Goal: Browse casually

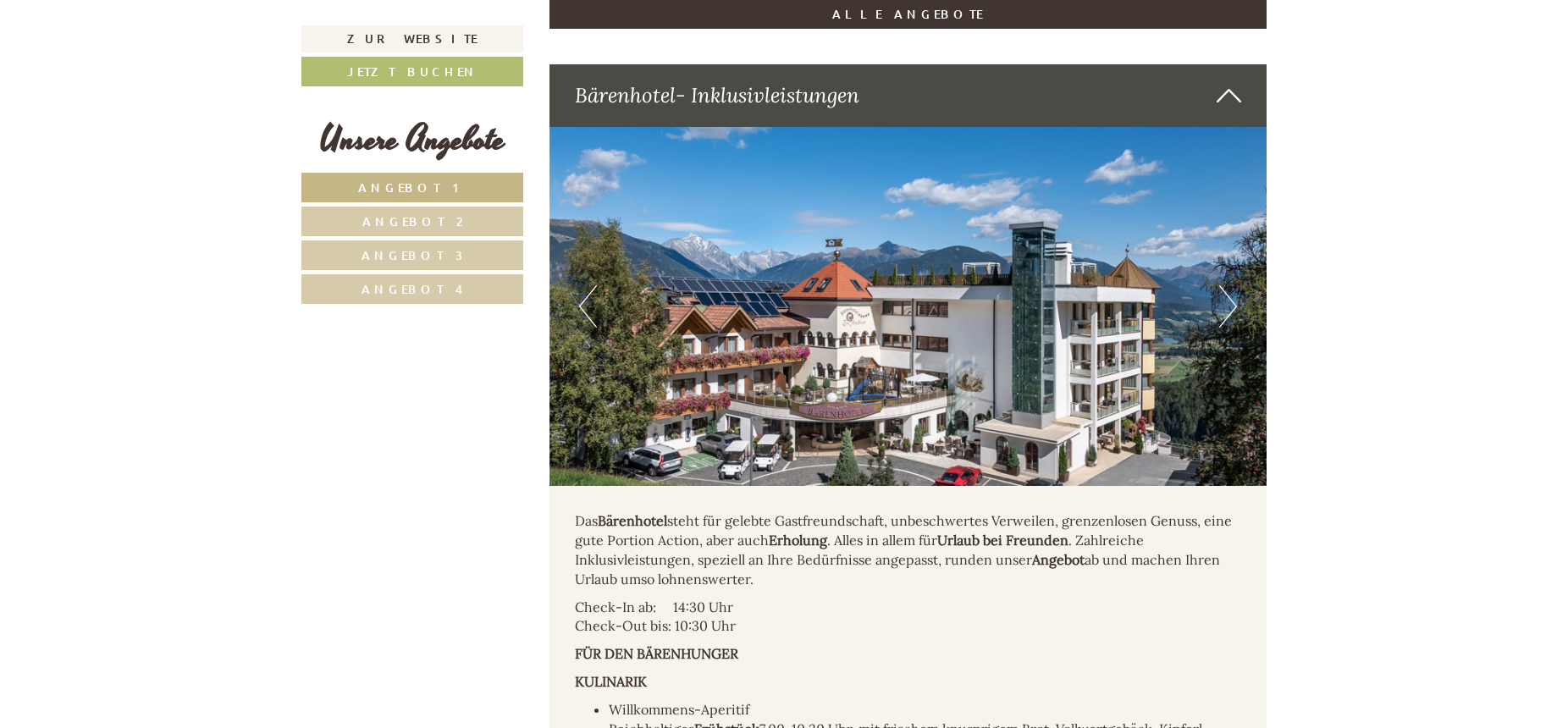
scroll to position [4404, 0]
click at [1228, 285] on button "Next" at bounding box center [1228, 306] width 18 height 42
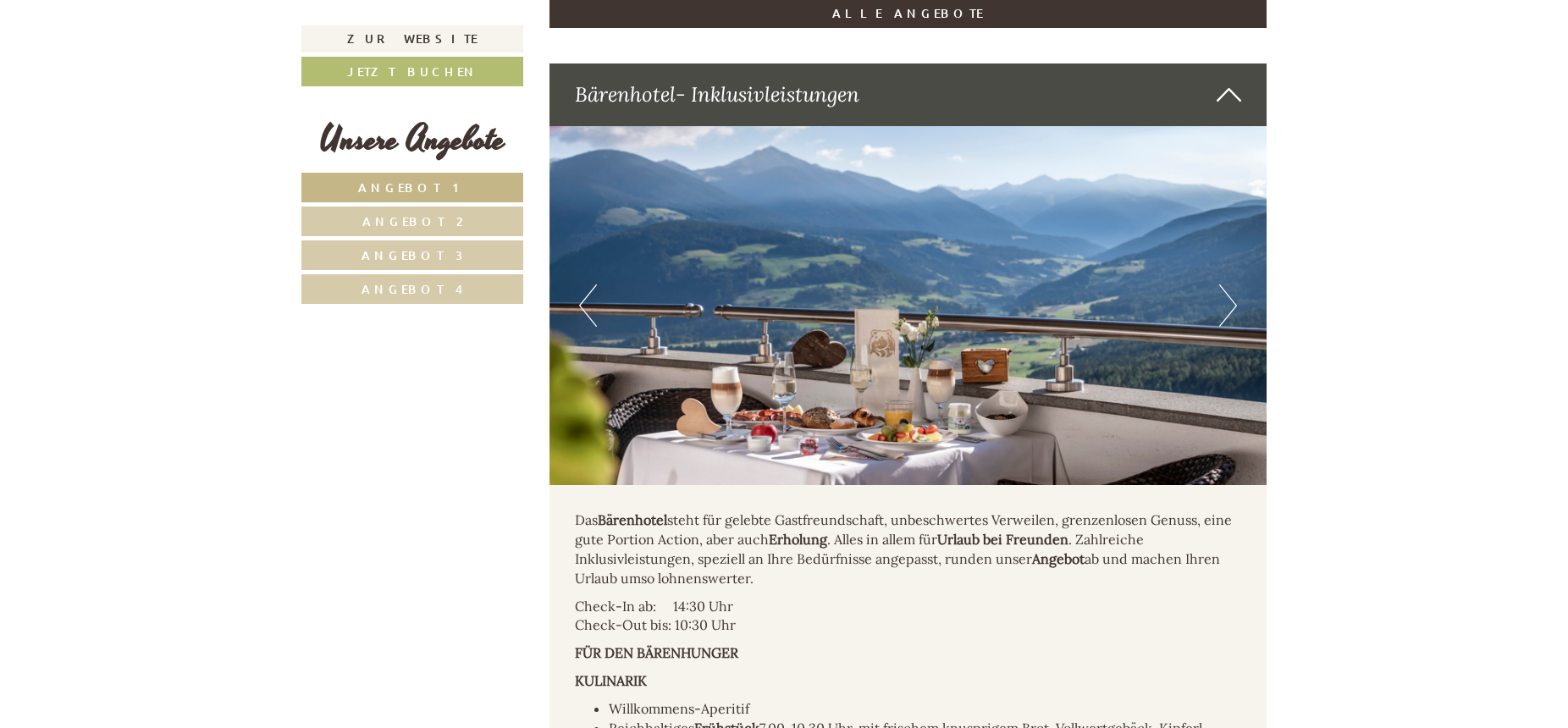
click at [1228, 285] on button "Next" at bounding box center [1228, 306] width 18 height 42
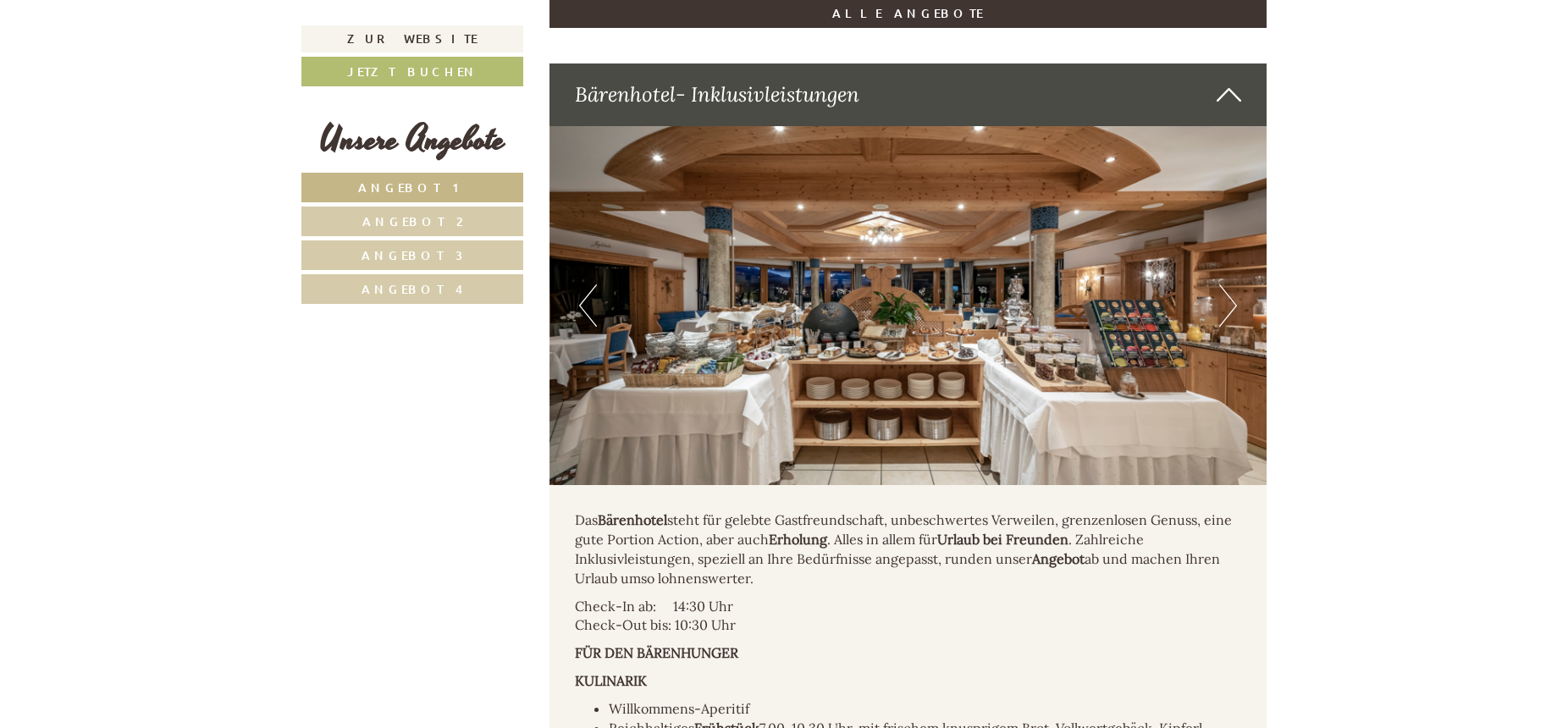
click at [1228, 285] on button "Next" at bounding box center [1228, 306] width 18 height 42
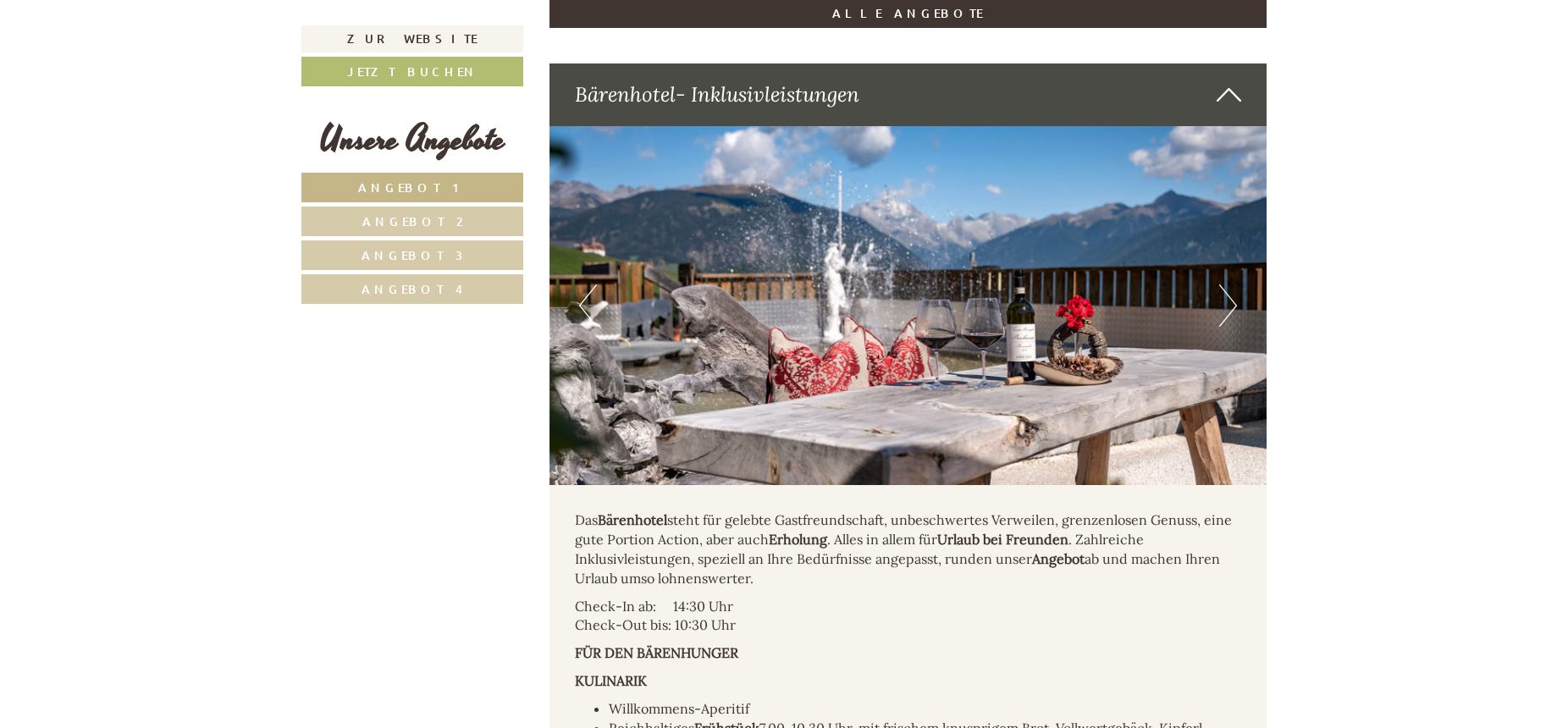
click at [1228, 285] on button "Next" at bounding box center [1228, 306] width 18 height 42
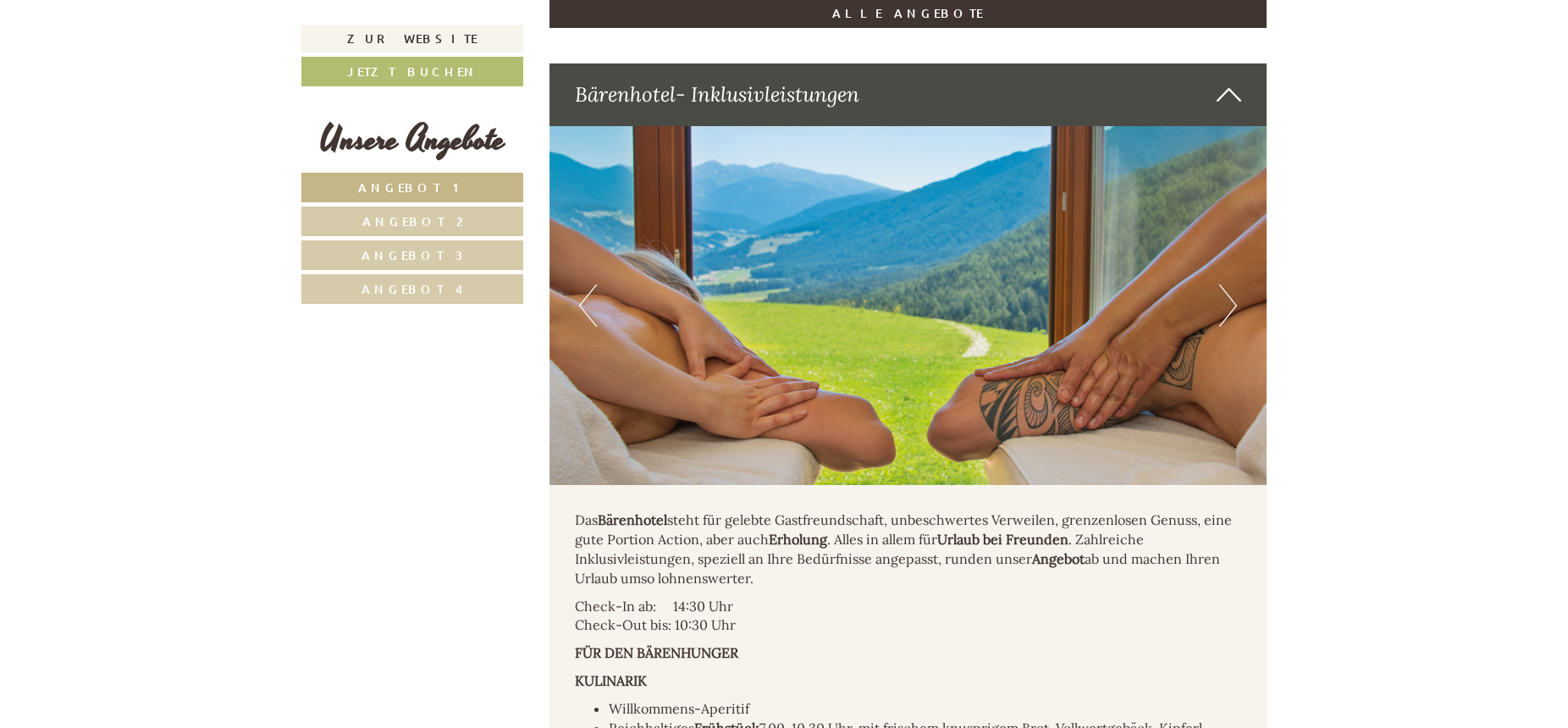
click at [1228, 285] on button "Next" at bounding box center [1228, 306] width 18 height 42
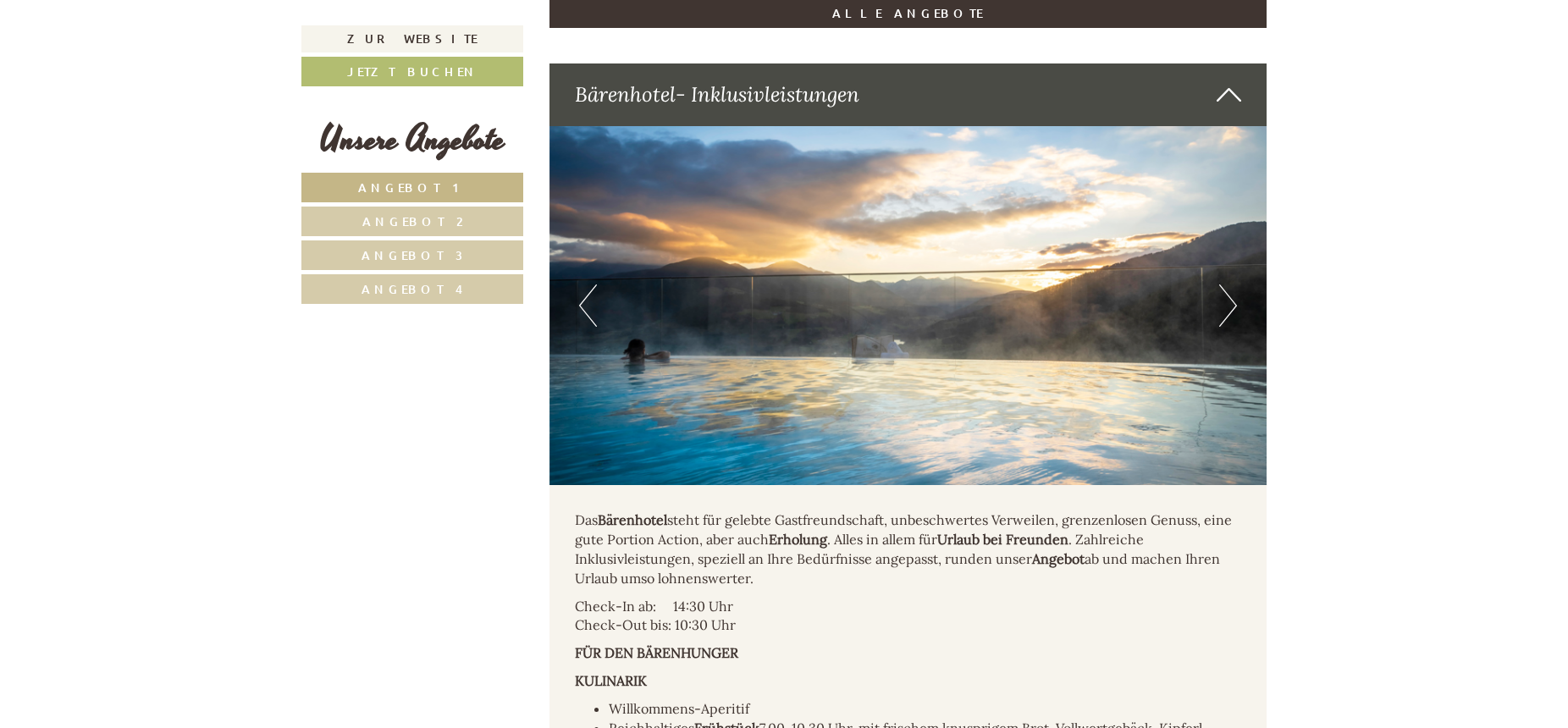
click at [1228, 285] on button "Next" at bounding box center [1228, 306] width 18 height 42
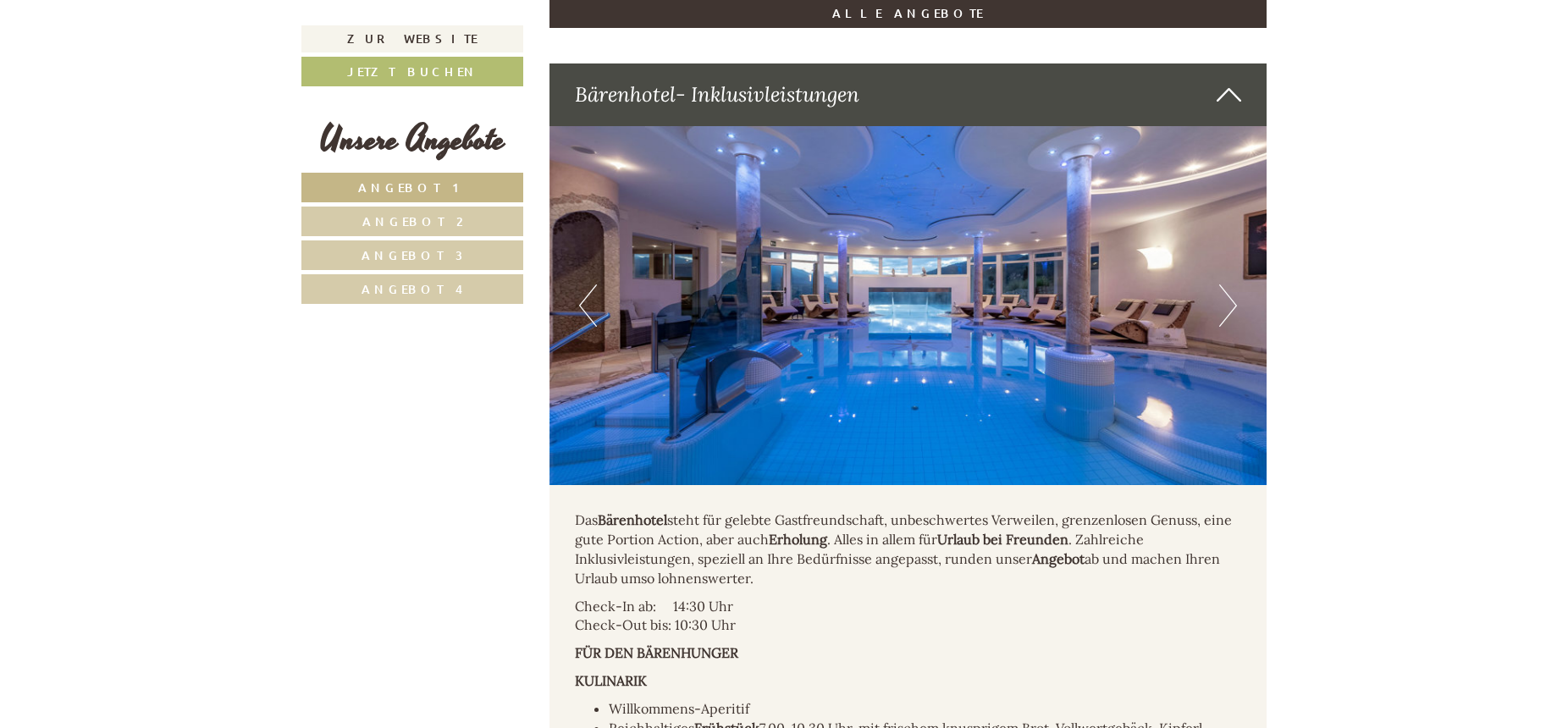
click at [1228, 285] on button "Next" at bounding box center [1228, 306] width 18 height 42
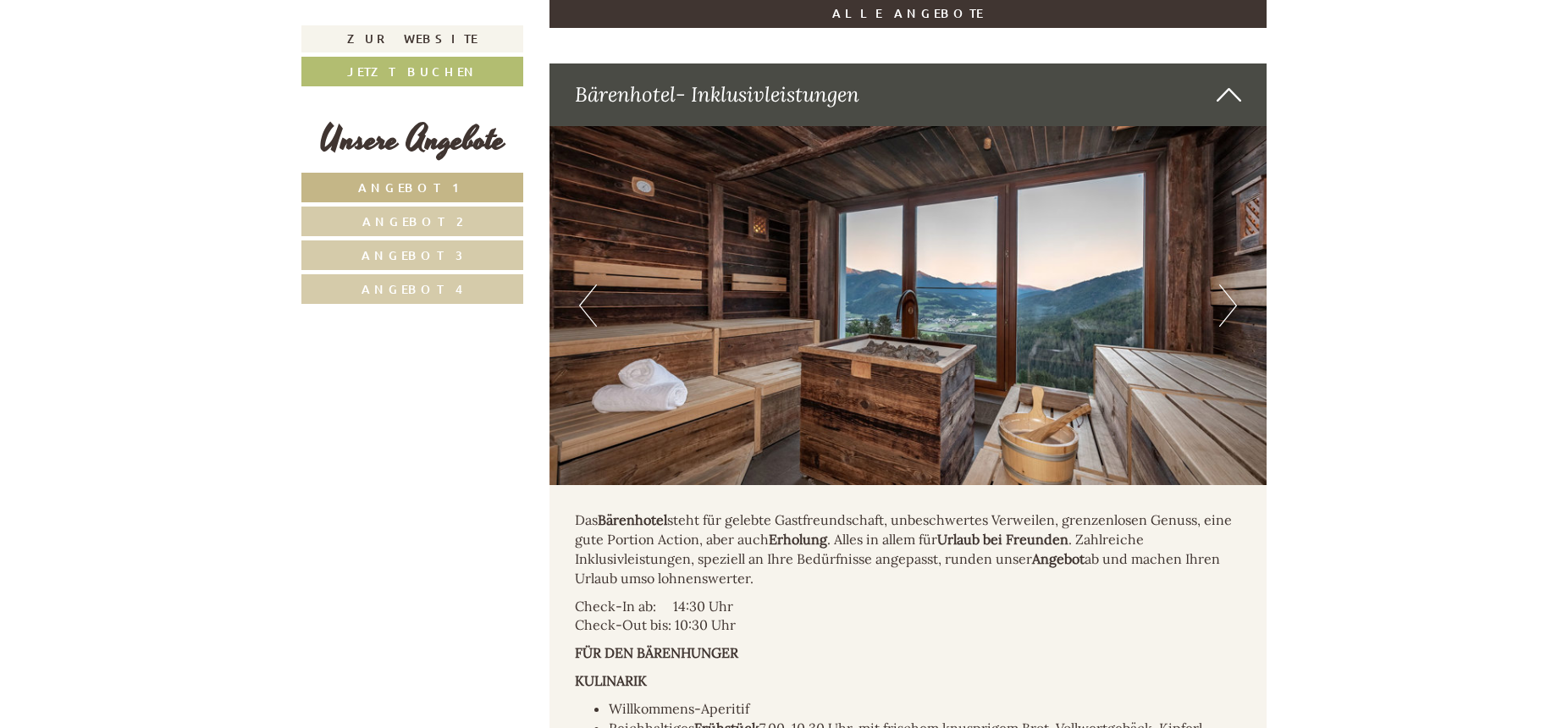
click at [1228, 285] on button "Next" at bounding box center [1228, 306] width 18 height 42
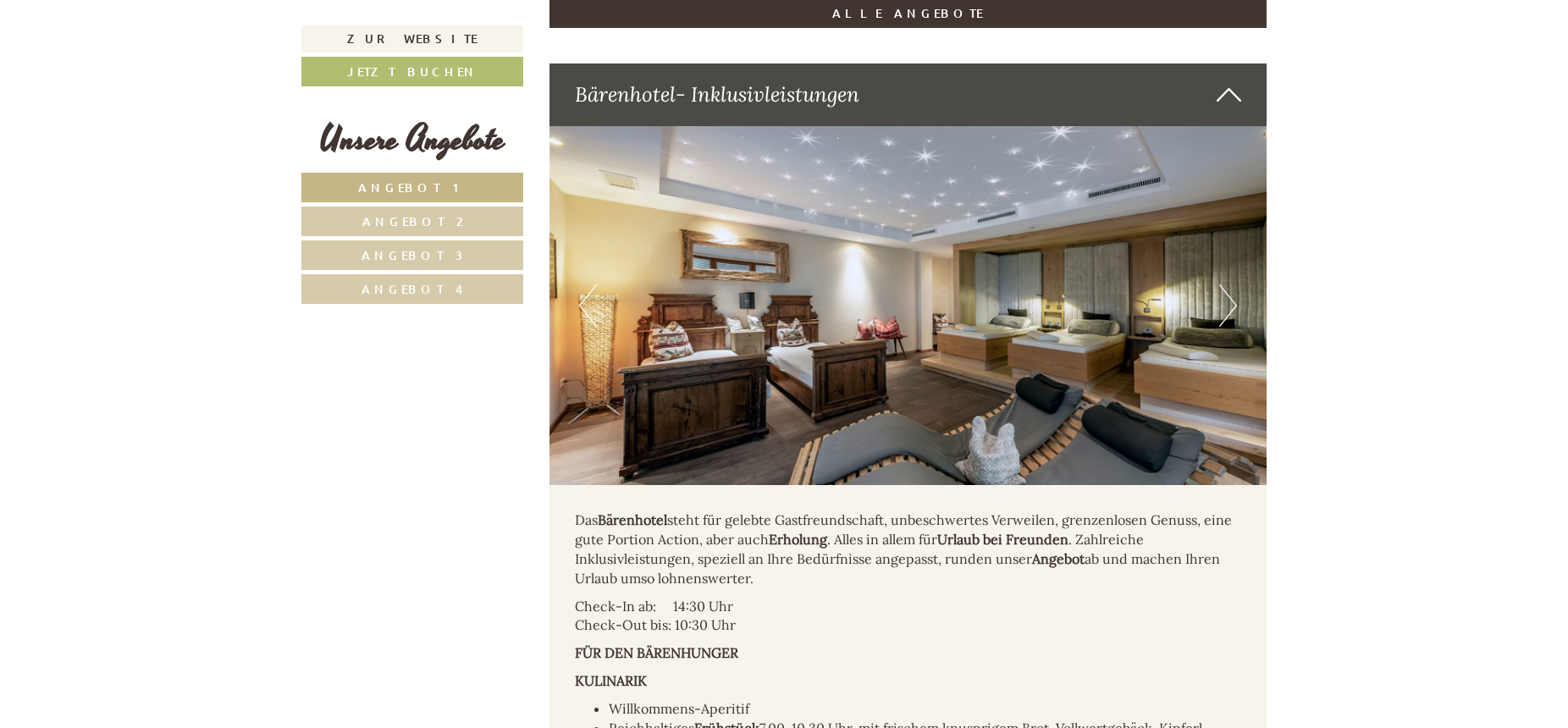
click at [1228, 285] on button "Next" at bounding box center [1228, 306] width 18 height 42
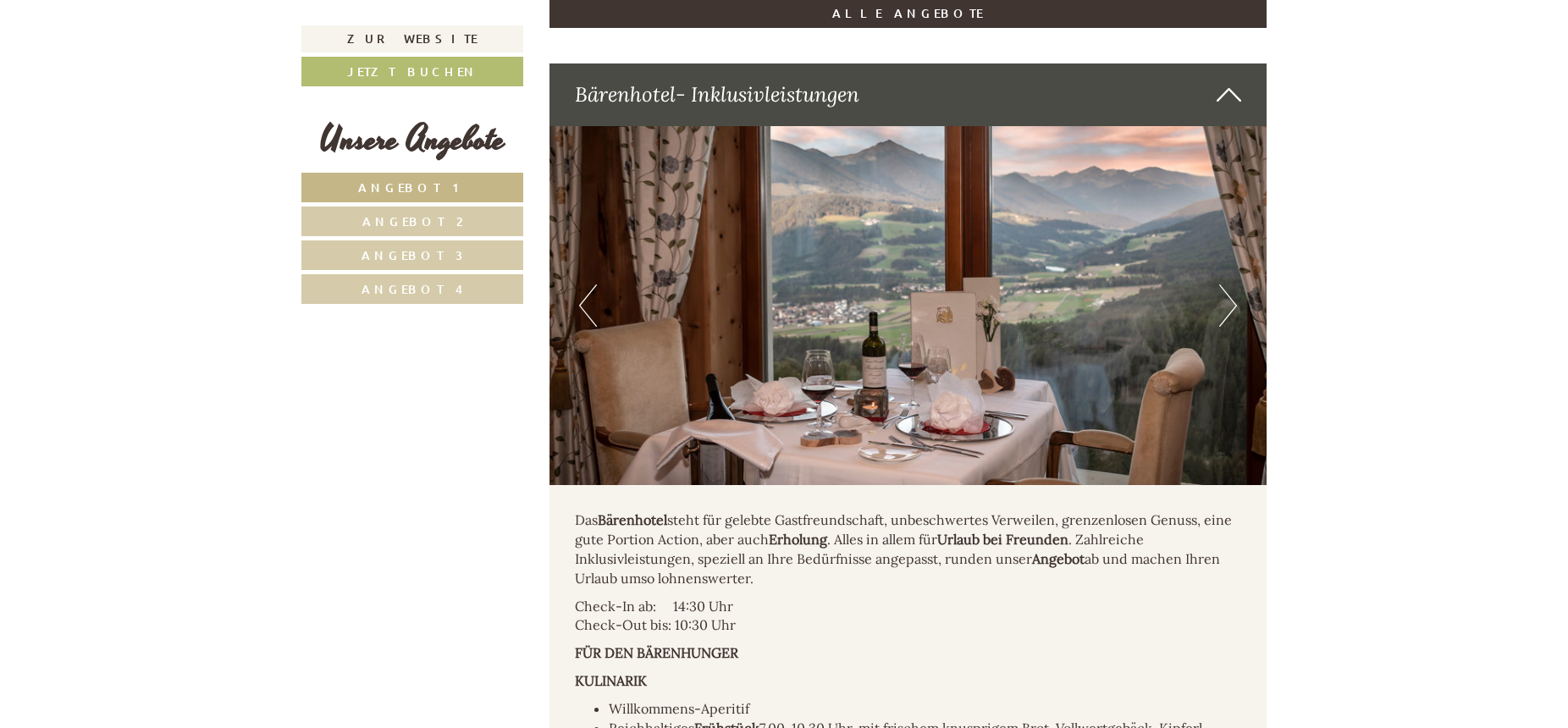
click at [1228, 285] on button "Next" at bounding box center [1228, 306] width 18 height 42
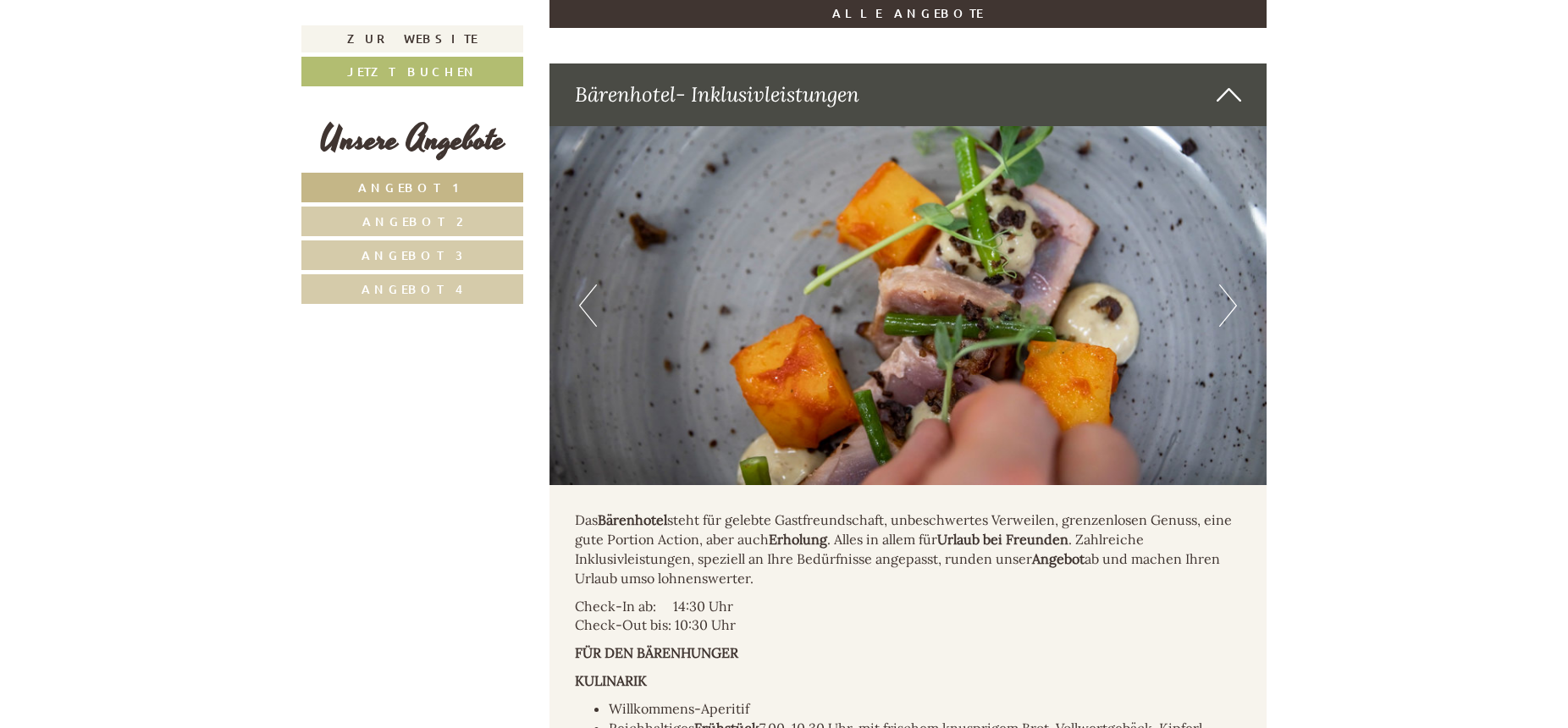
click at [1228, 285] on button "Next" at bounding box center [1228, 306] width 18 height 42
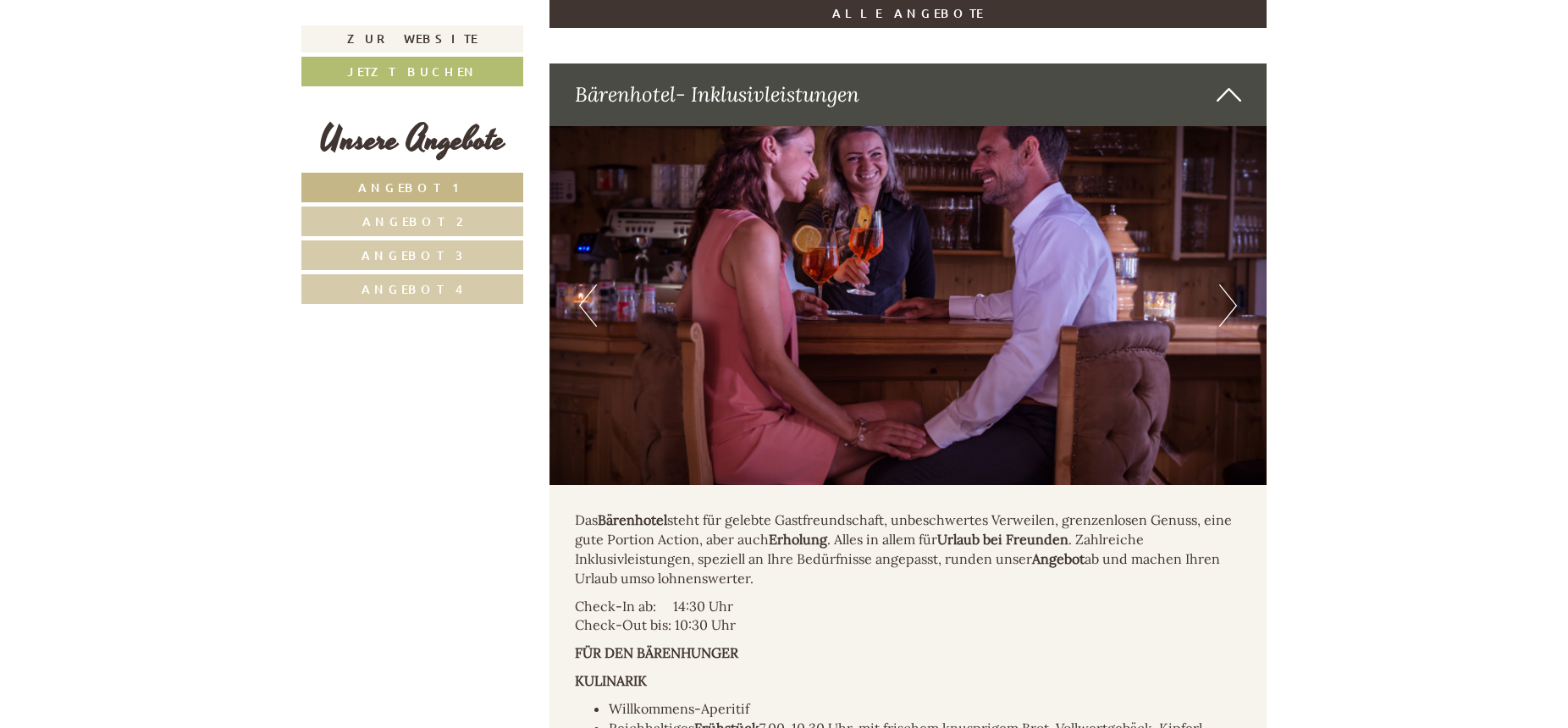
click at [1228, 285] on button "Next" at bounding box center [1228, 306] width 18 height 42
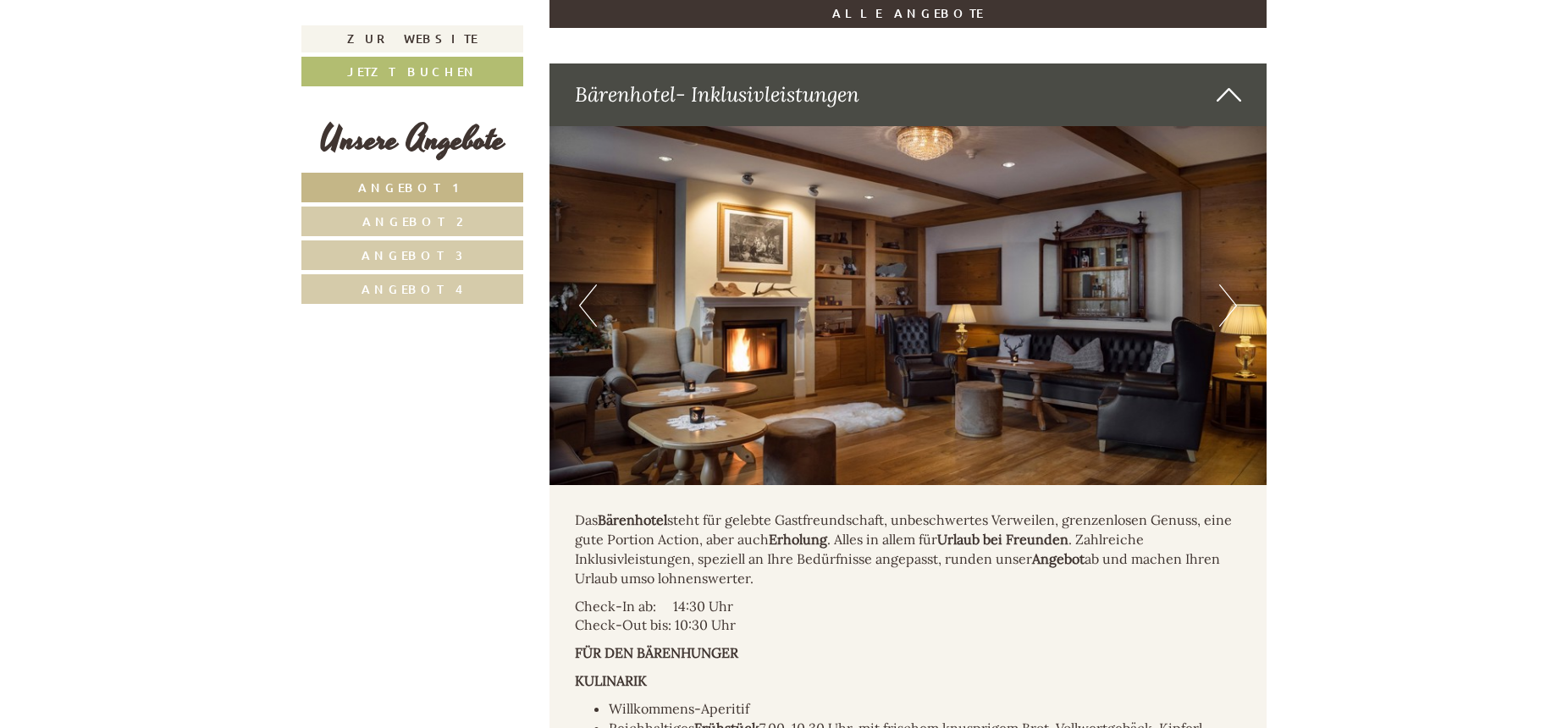
click at [1228, 285] on button "Next" at bounding box center [1228, 306] width 18 height 42
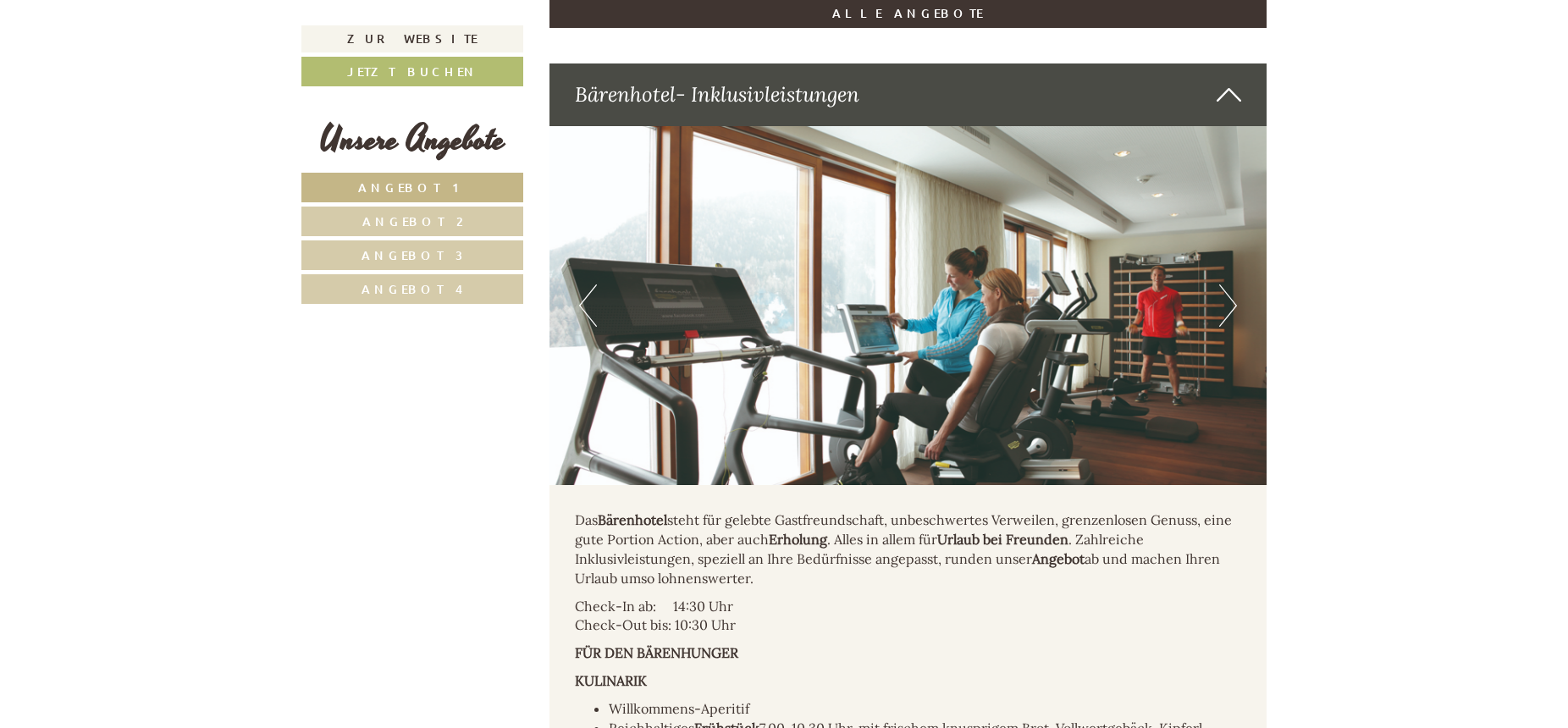
click at [1228, 285] on button "Next" at bounding box center [1228, 306] width 18 height 42
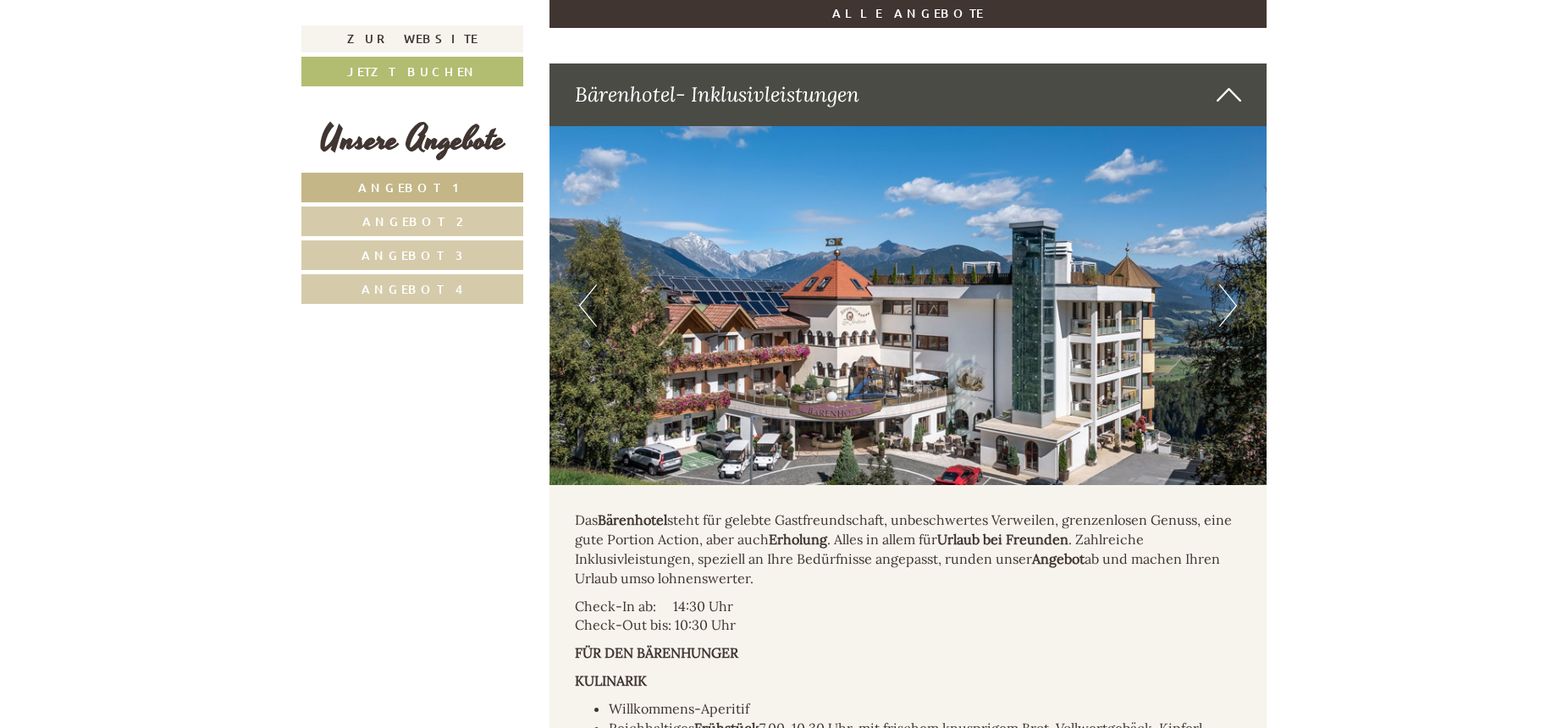
click at [1228, 285] on button "Next" at bounding box center [1228, 306] width 18 height 42
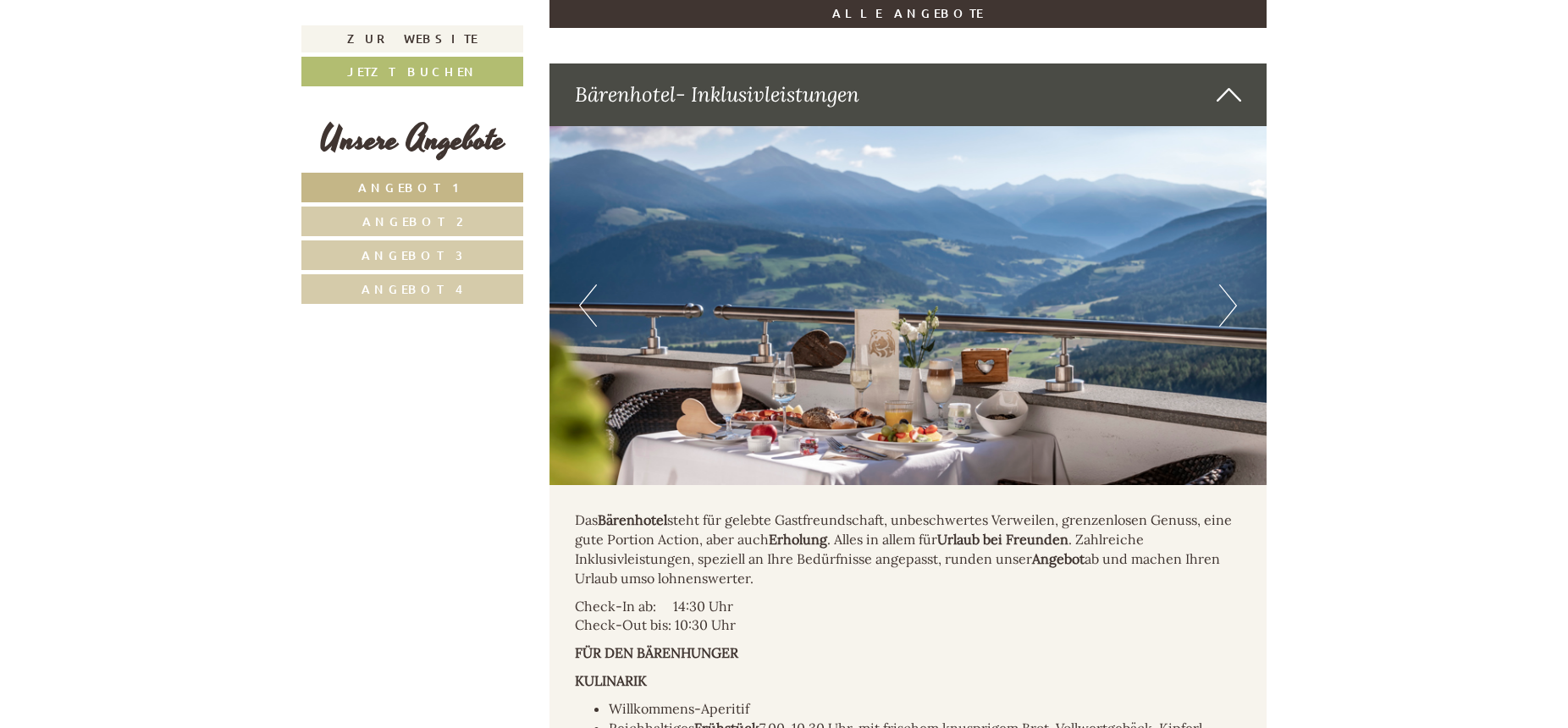
click at [1228, 285] on button "Next" at bounding box center [1228, 306] width 18 height 42
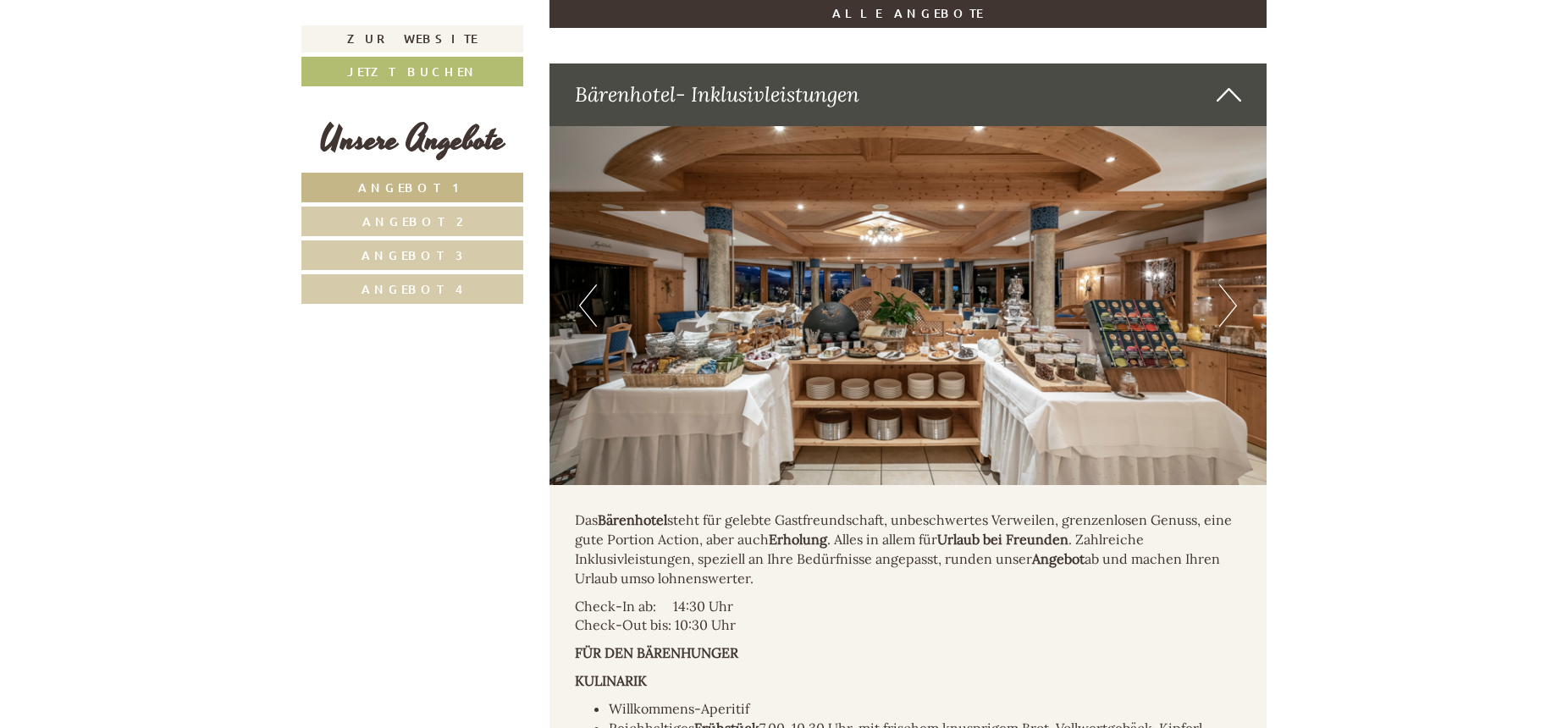
click at [1228, 285] on button "Next" at bounding box center [1228, 306] width 18 height 42
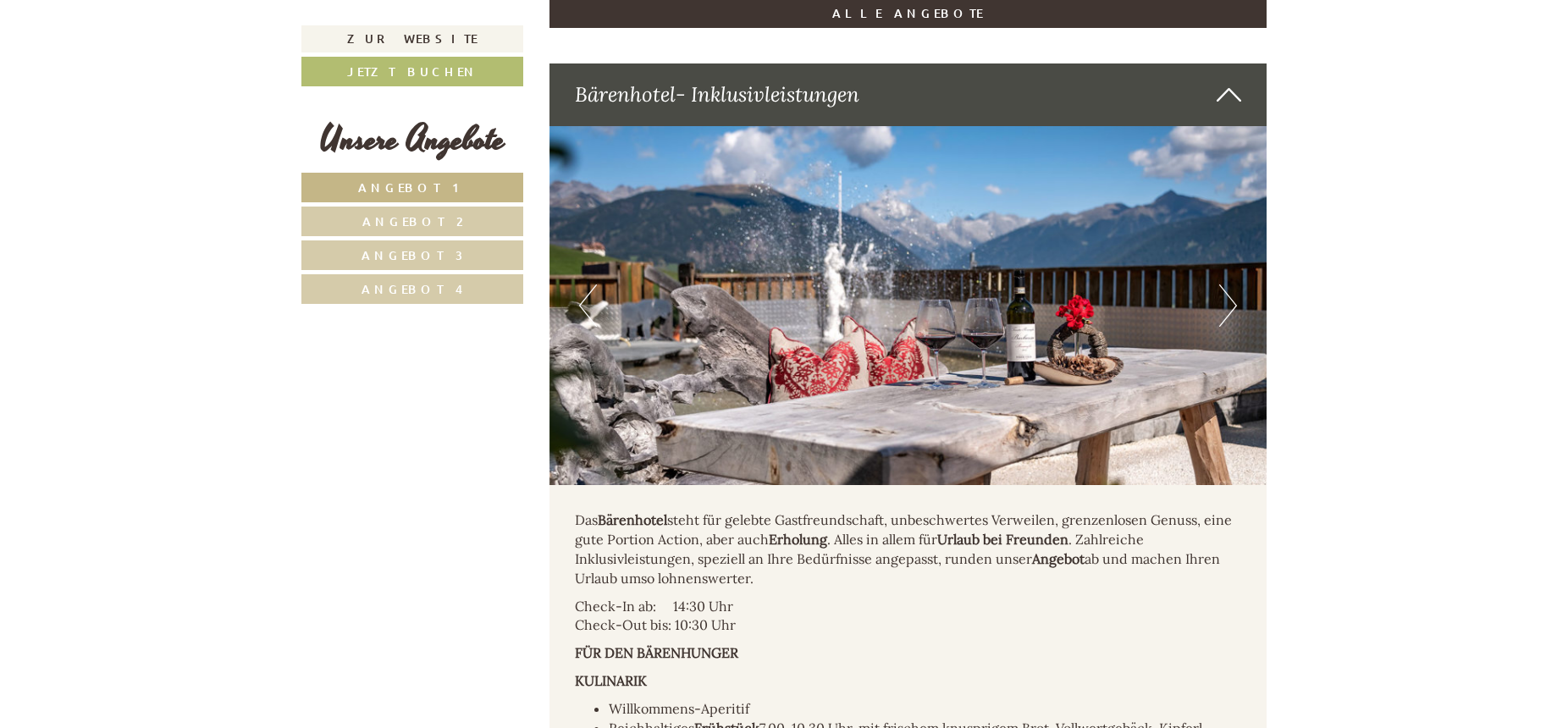
click at [1228, 285] on button "Next" at bounding box center [1228, 306] width 18 height 42
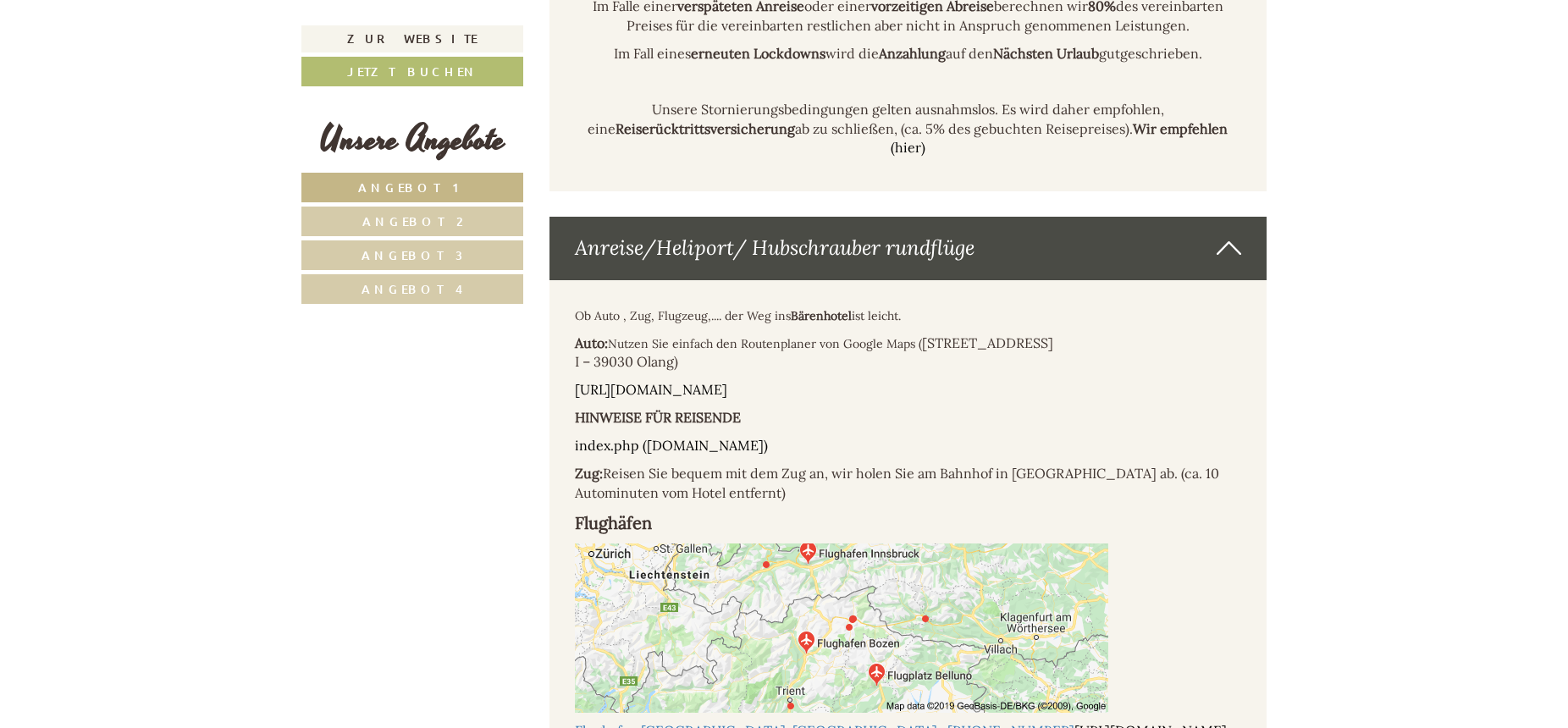
scroll to position [10794, 0]
